Goal: Book appointment/travel/reservation

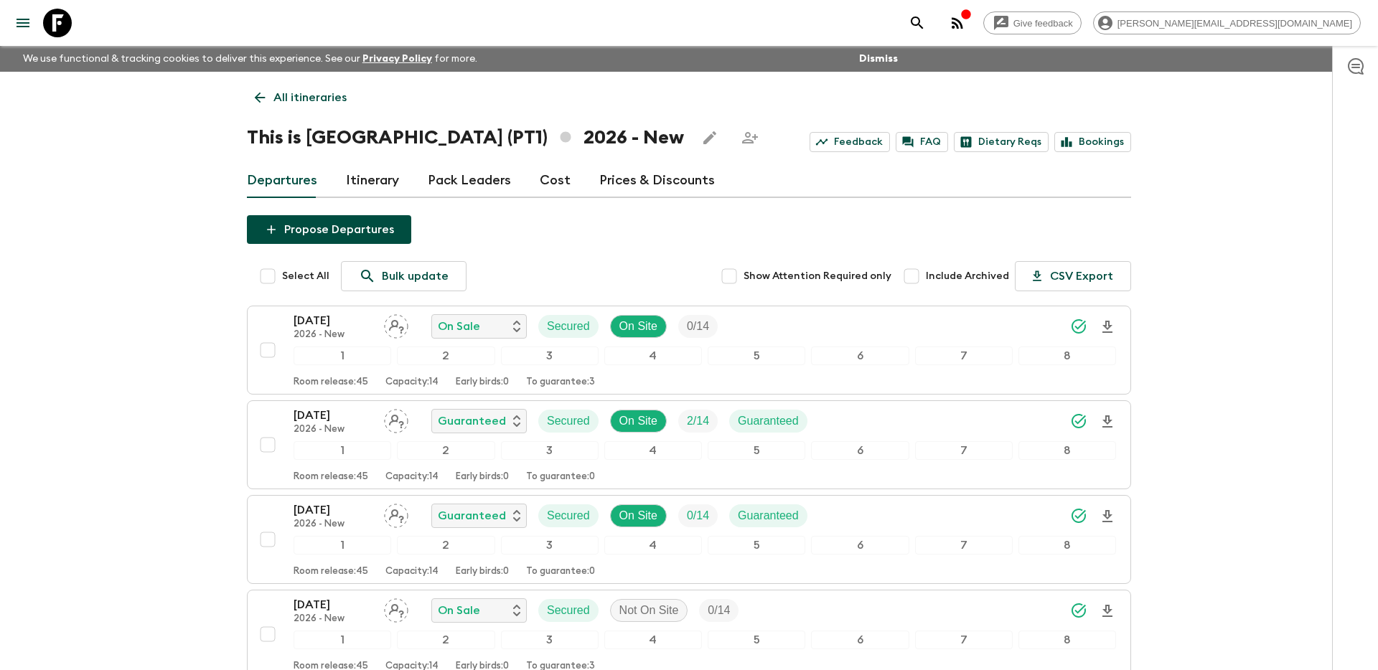
scroll to position [385, 0]
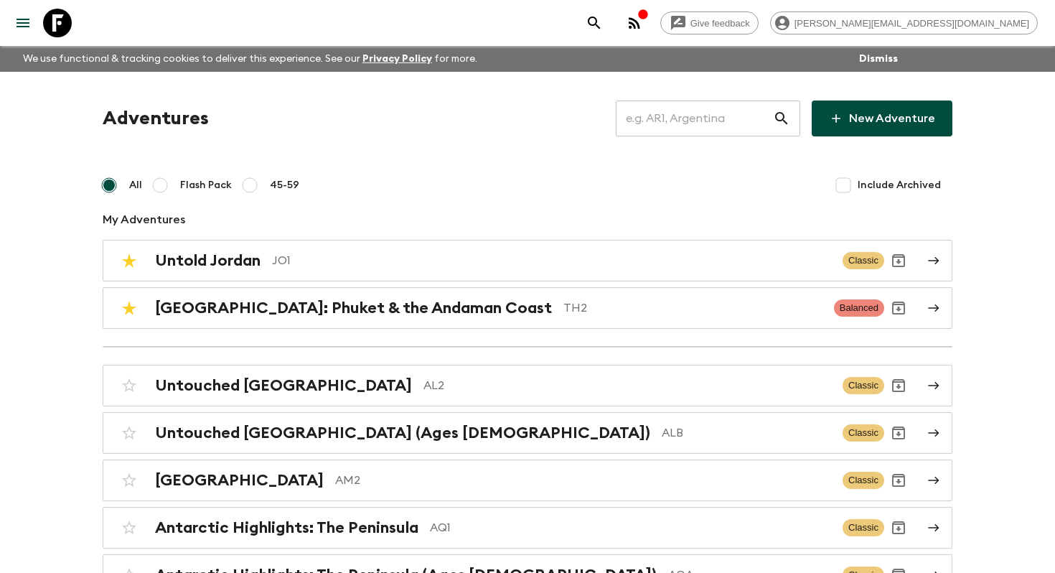
scroll to position [5592, 0]
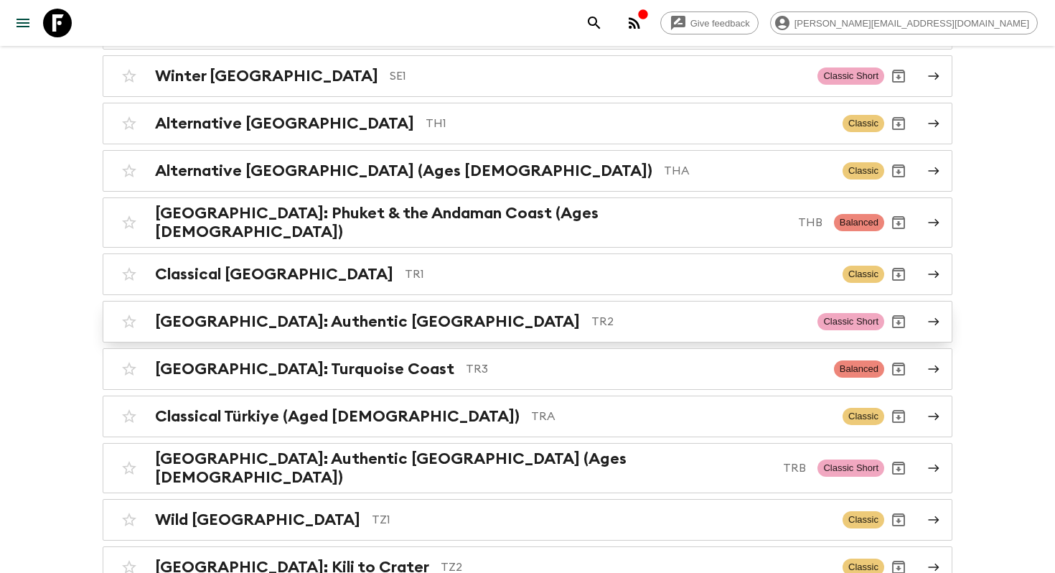
click at [591, 313] on p "TR2" at bounding box center [698, 321] width 215 height 17
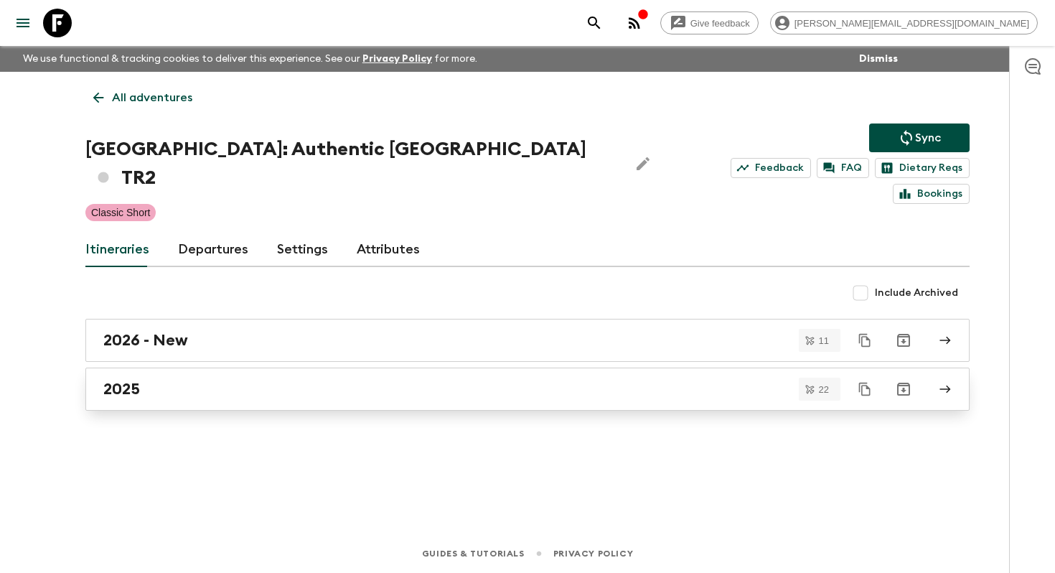
click at [136, 380] on h2 "2025" at bounding box center [121, 389] width 37 height 19
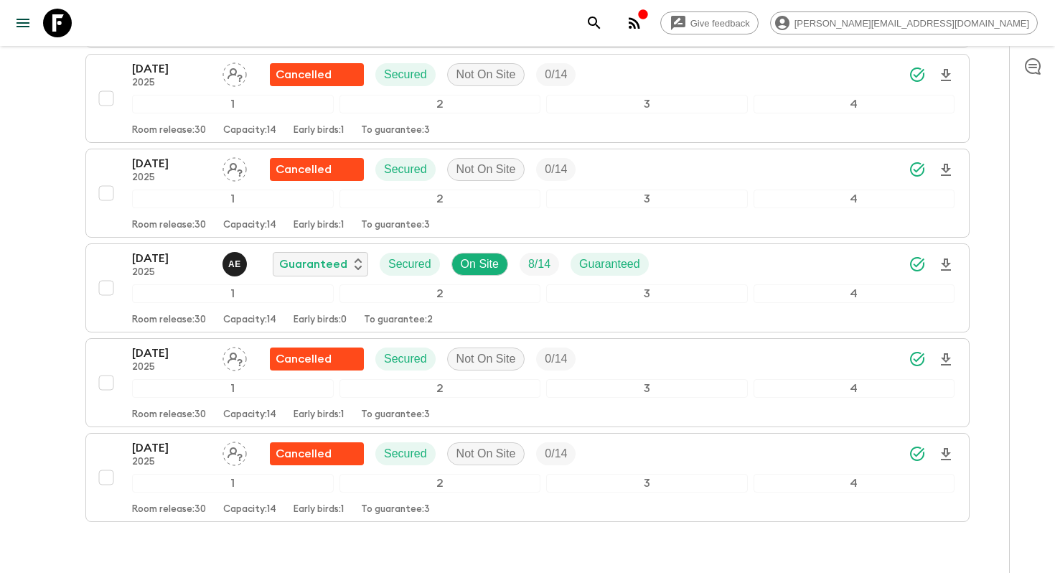
scroll to position [1942, 0]
